Goal: Download file/media

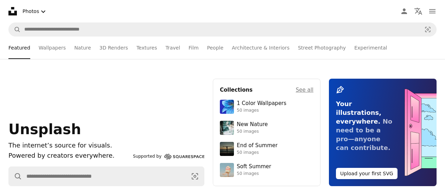
scroll to position [243, 0]
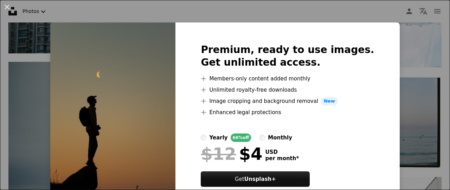
click at [105, 51] on img at bounding box center [112, 124] width 125 height 203
click at [7, 5] on button "An X shape" at bounding box center [7, 7] width 8 height 8
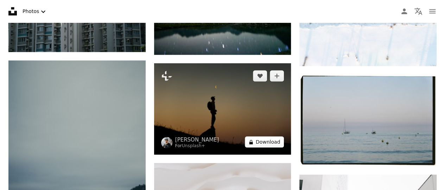
click at [271, 142] on button "A lock Download" at bounding box center [264, 142] width 39 height 11
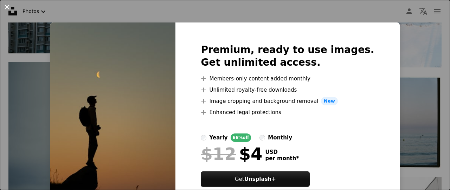
click at [4, 8] on button "An X shape" at bounding box center [7, 7] width 8 height 8
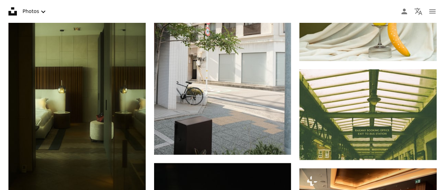
scroll to position [1917, 0]
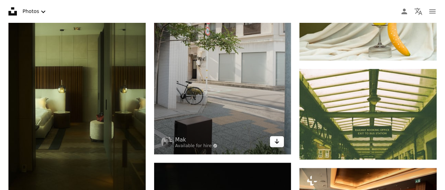
click at [279, 138] on icon "Arrow pointing down" at bounding box center [277, 141] width 6 height 8
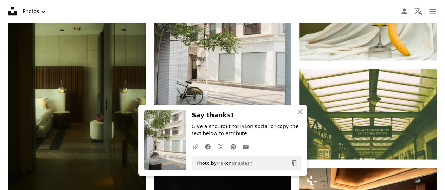
click at [181, 137] on img at bounding box center [165, 141] width 42 height 60
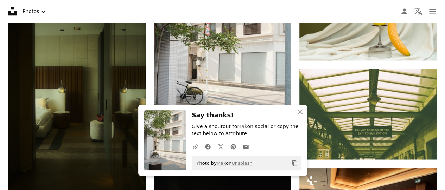
click at [121, 97] on img at bounding box center [76, 104] width 137 height 244
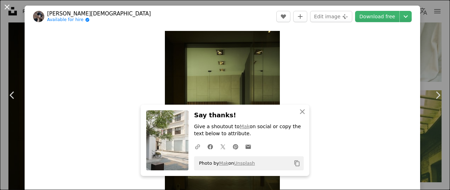
click at [5, 10] on button "An X shape" at bounding box center [7, 7] width 8 height 8
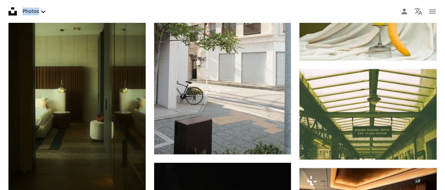
click at [5, 10] on nav "Unsplash logo Unsplash Home A photo Pen Tool A compass A stack of folders Downl…" at bounding box center [222, 11] width 445 height 23
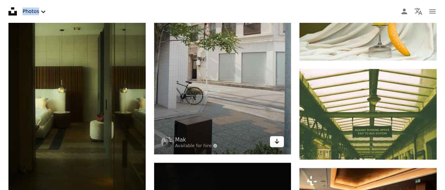
click at [276, 141] on icon "Download" at bounding box center [277, 141] width 5 height 5
click at [277, 140] on icon "Arrow pointing down" at bounding box center [277, 141] width 6 height 8
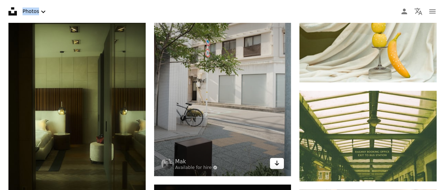
scroll to position [1894, 0]
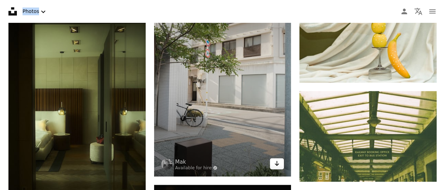
click at [279, 162] on icon "Arrow pointing down" at bounding box center [277, 163] width 6 height 8
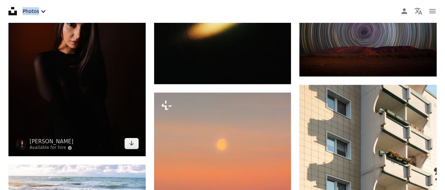
scroll to position [2199, 0]
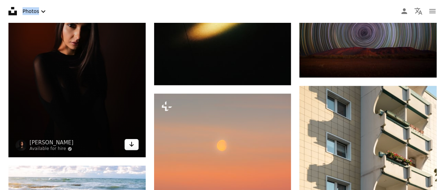
click at [131, 145] on icon "Arrow pointing down" at bounding box center [132, 144] width 6 height 8
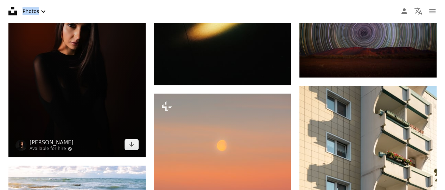
click at [70, 77] on img at bounding box center [76, 55] width 137 height 206
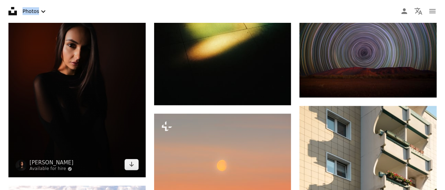
scroll to position [2181, 0]
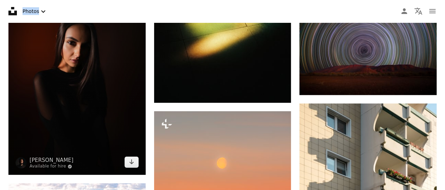
click at [92, 122] on img at bounding box center [76, 73] width 137 height 206
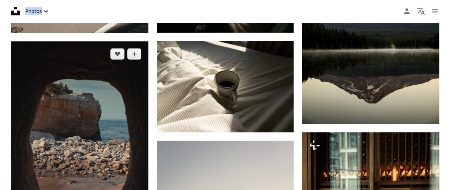
scroll to position [1003, 0]
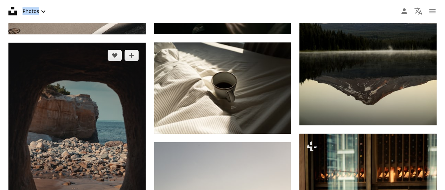
click at [110, 134] on img at bounding box center [76, 146] width 137 height 206
click at [119, 61] on button "A heart" at bounding box center [115, 55] width 14 height 11
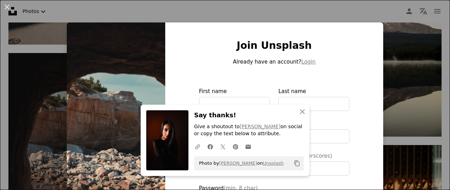
click at [167, 146] on img at bounding box center [167, 141] width 42 height 60
type input "**********"
